Goal: Task Accomplishment & Management: Manage account settings

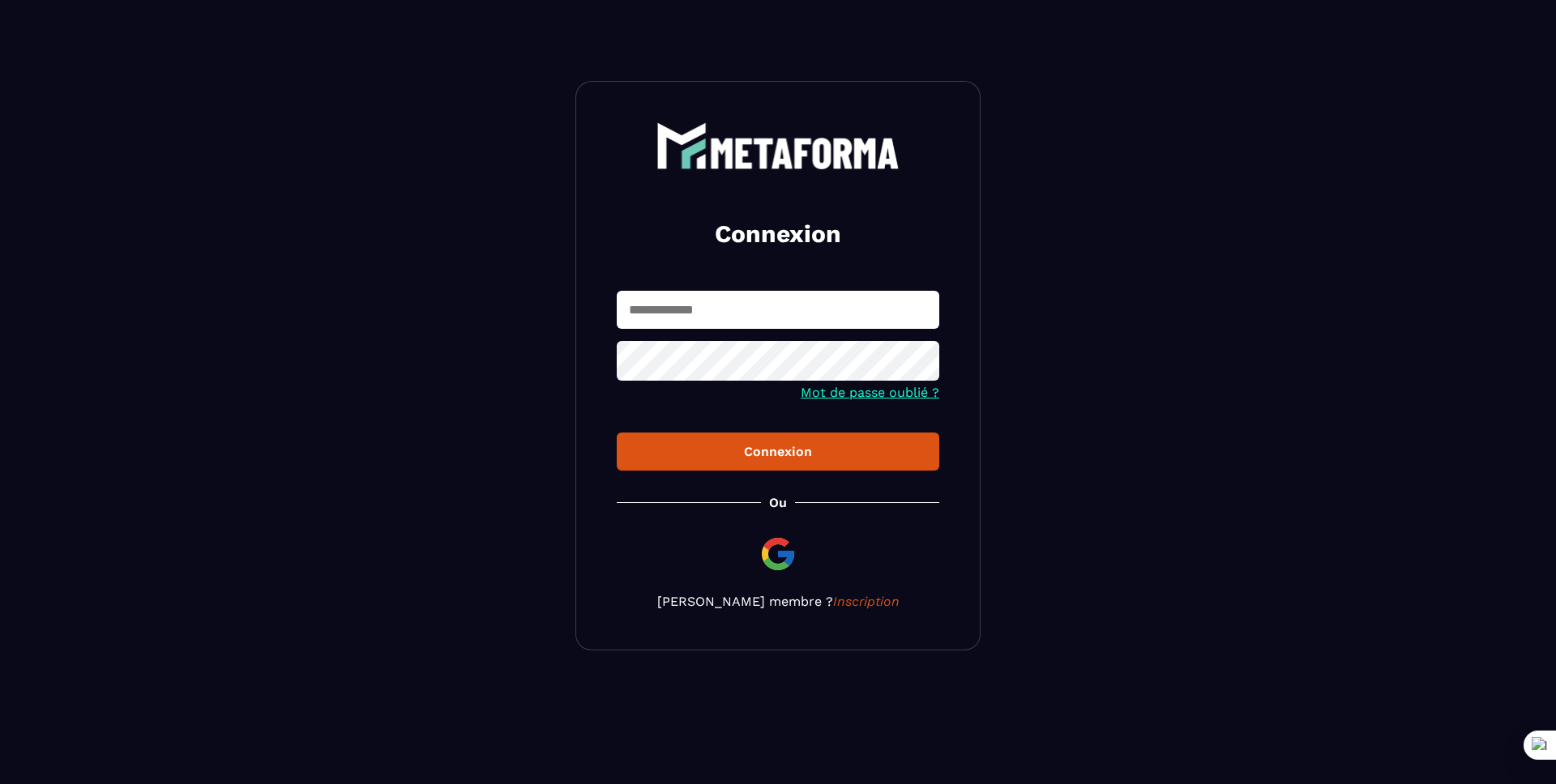
drag, startPoint x: 0, startPoint y: 0, endPoint x: 698, endPoint y: 315, distance: 765.8
click at [698, 315] on input "text" at bounding box center [778, 310] width 323 height 38
type input "**********"
click at [799, 447] on div "Connexion" at bounding box center [778, 451] width 297 height 15
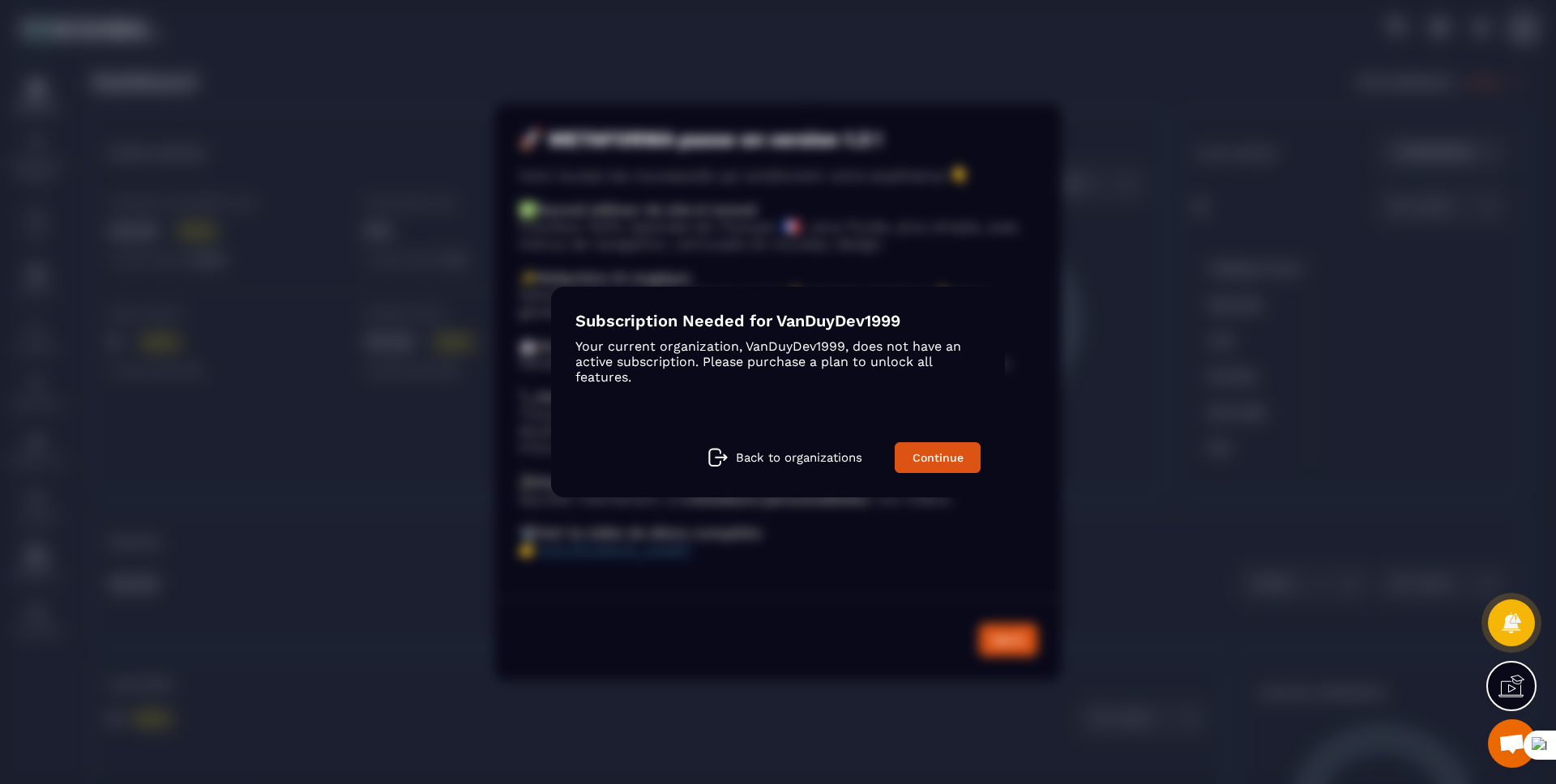
click at [808, 451] on p "Back to organizations" at bounding box center [799, 458] width 126 height 15
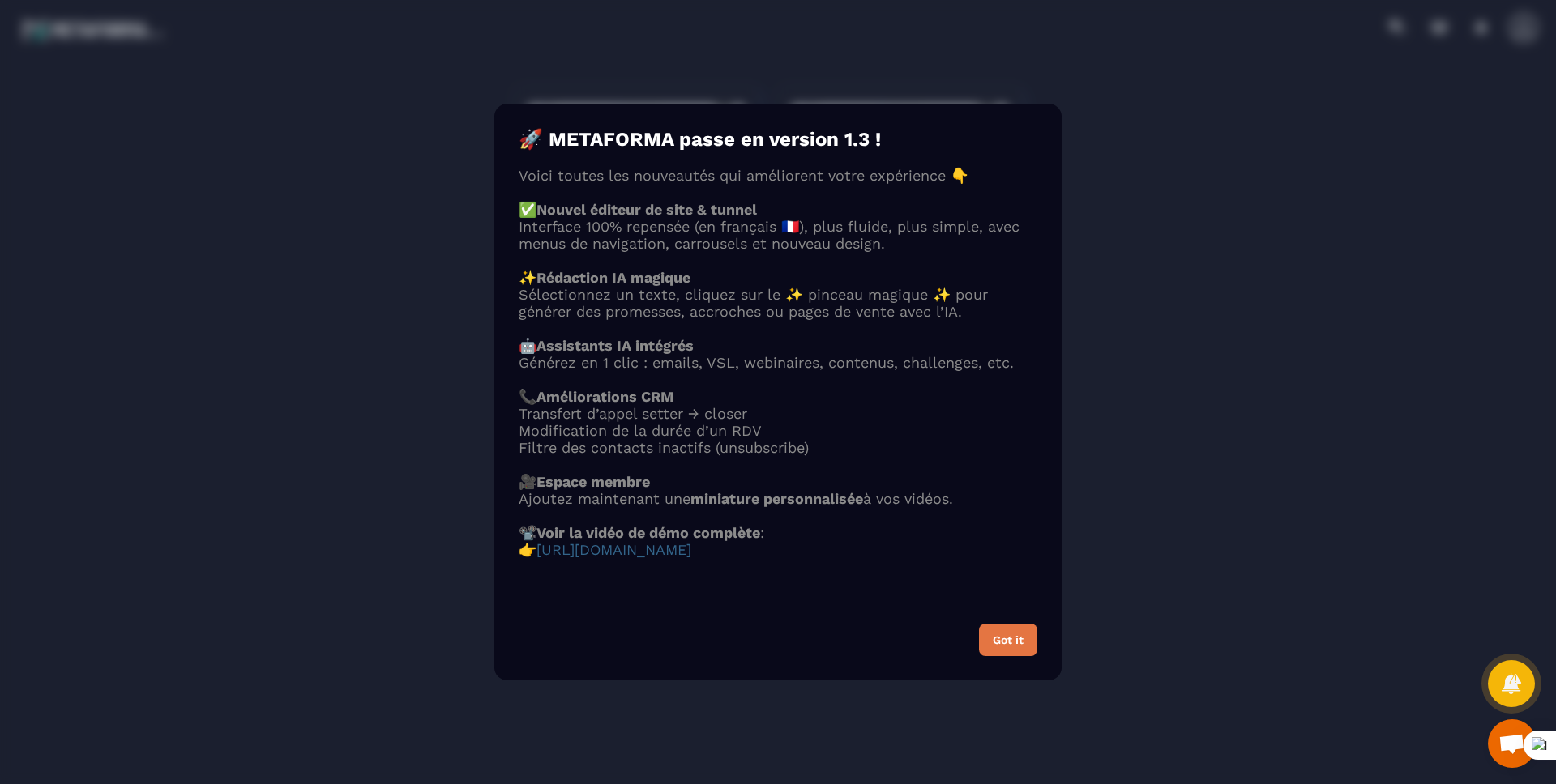
click at [1000, 645] on div "Got it" at bounding box center [1008, 640] width 31 height 11
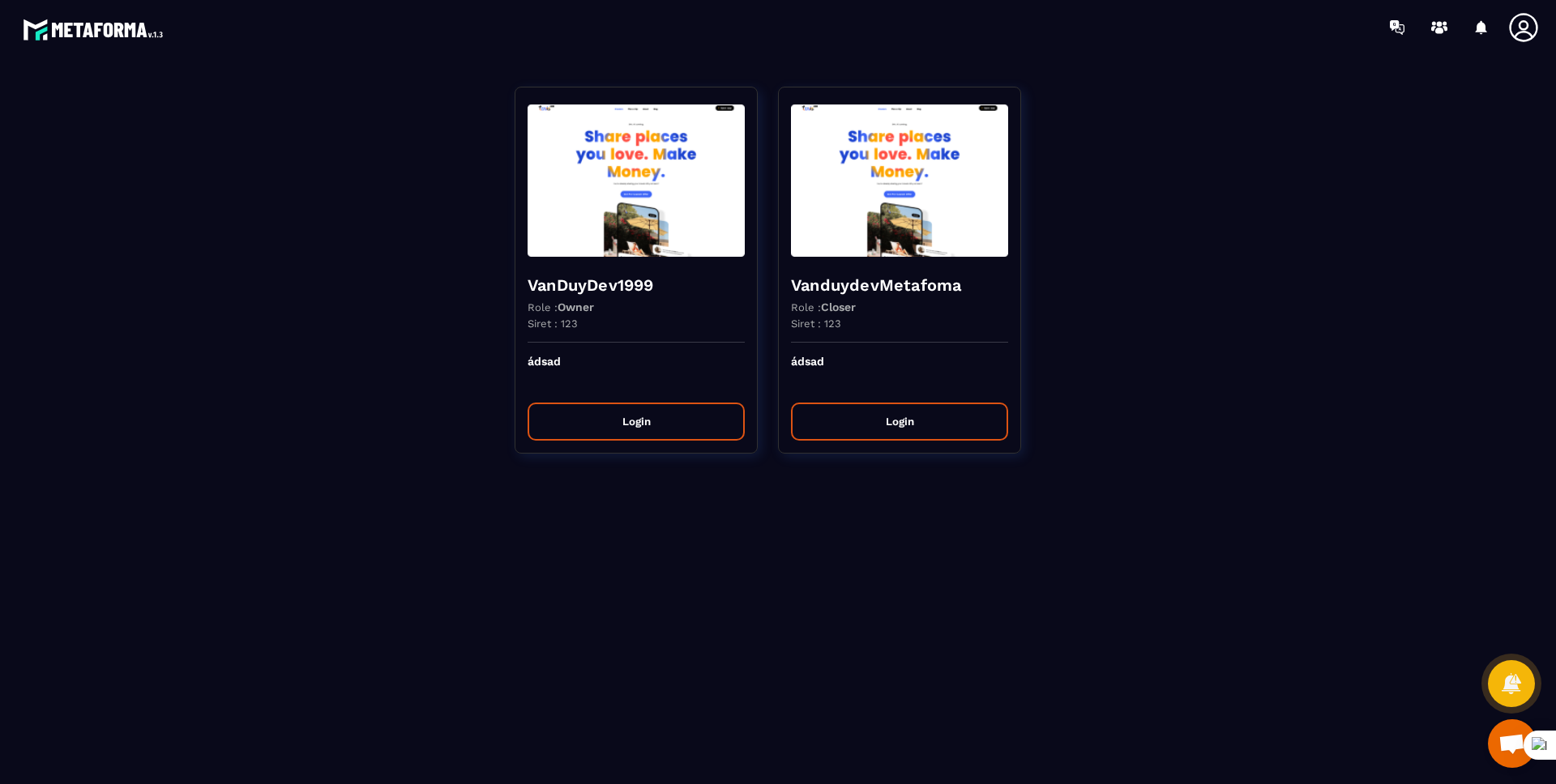
click at [1520, 19] on icon at bounding box center [1523, 28] width 33 height 33
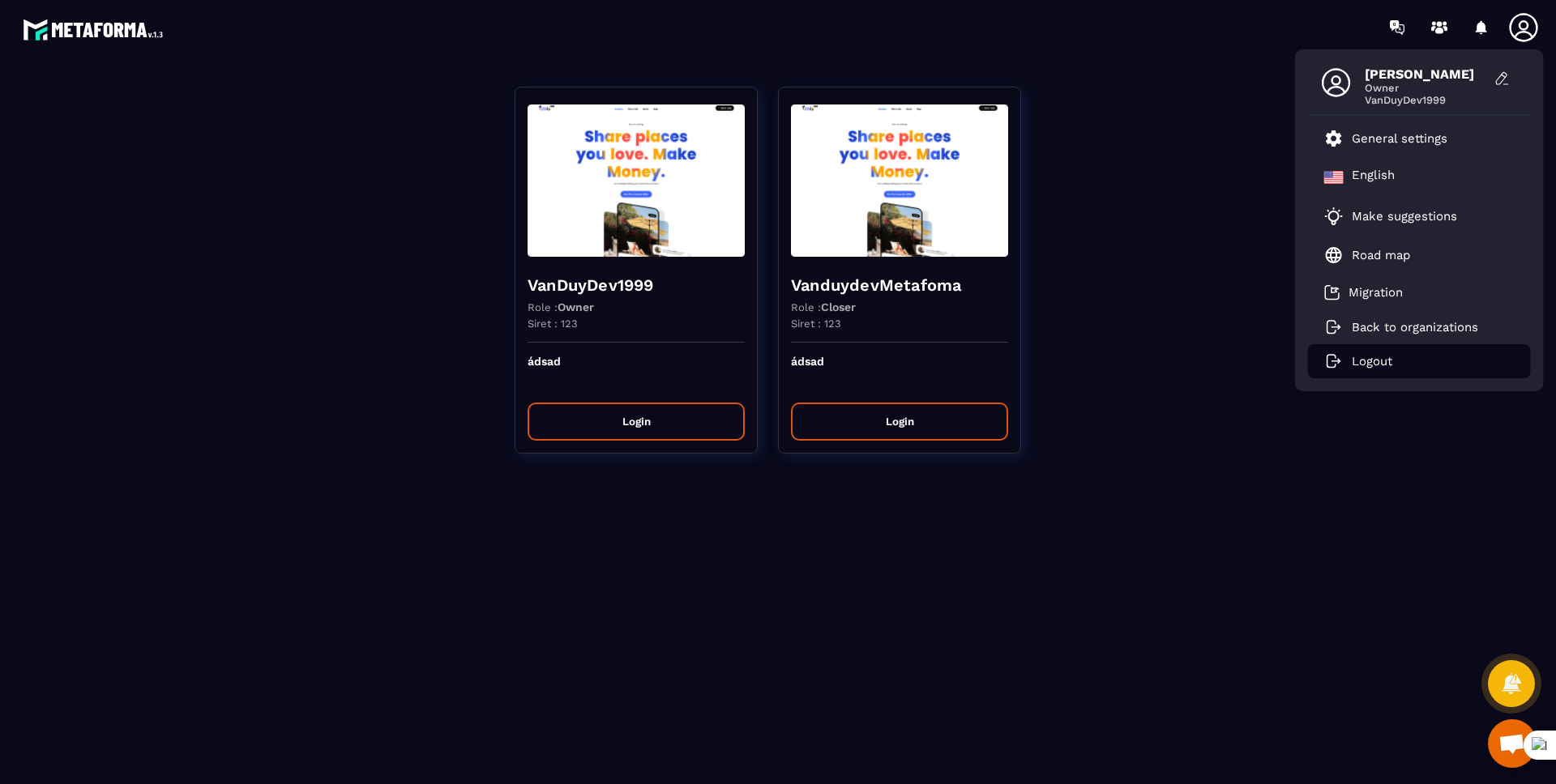
click at [1380, 377] on li "Logout" at bounding box center [1419, 362] width 223 height 34
